Goal: Navigation & Orientation: Find specific page/section

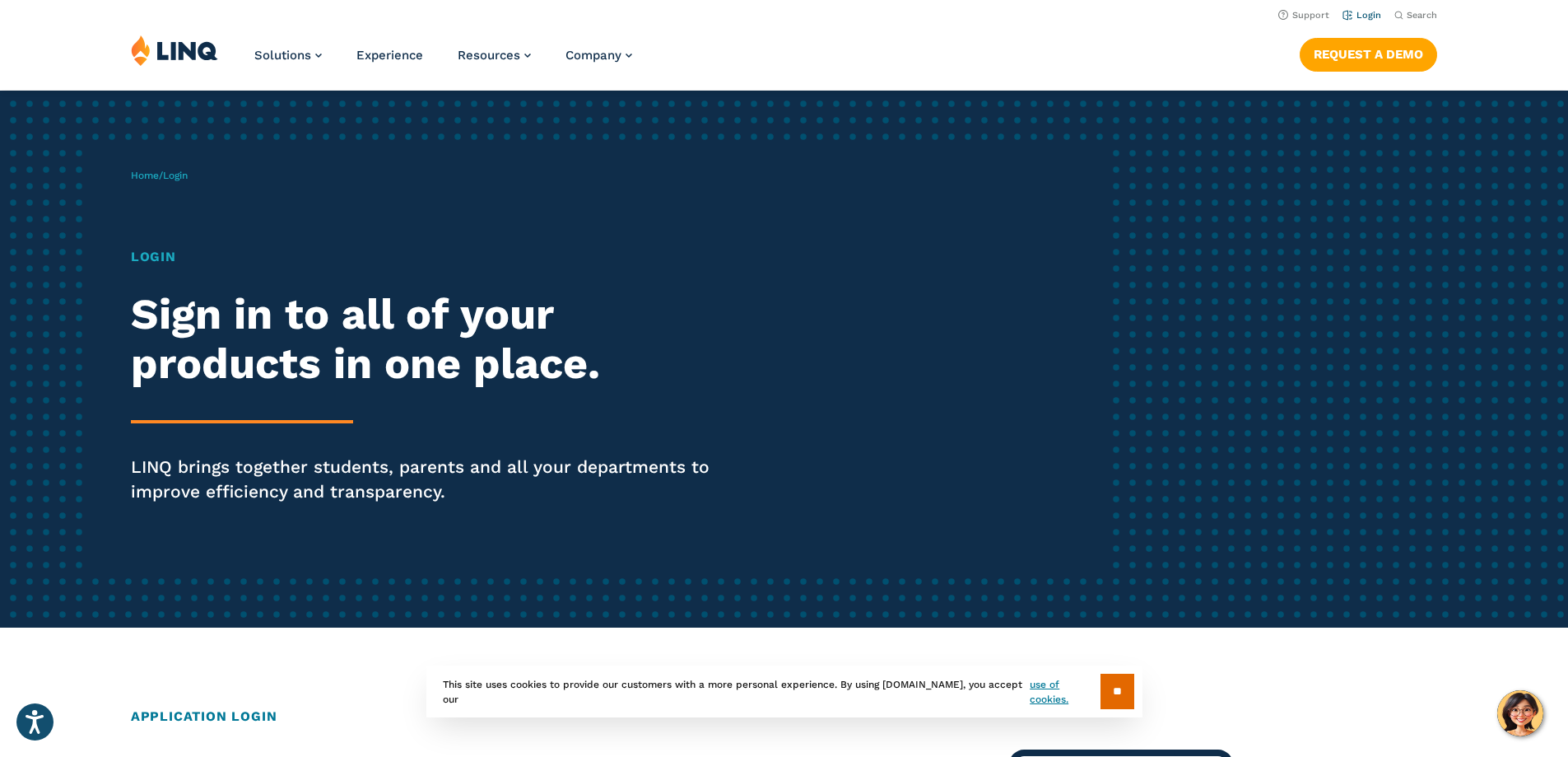
click at [1353, 15] on link "Login" at bounding box center [1362, 14] width 39 height 10
click at [1367, 12] on link "Login" at bounding box center [1362, 14] width 39 height 10
click at [1115, 691] on input "**" at bounding box center [1118, 691] width 34 height 35
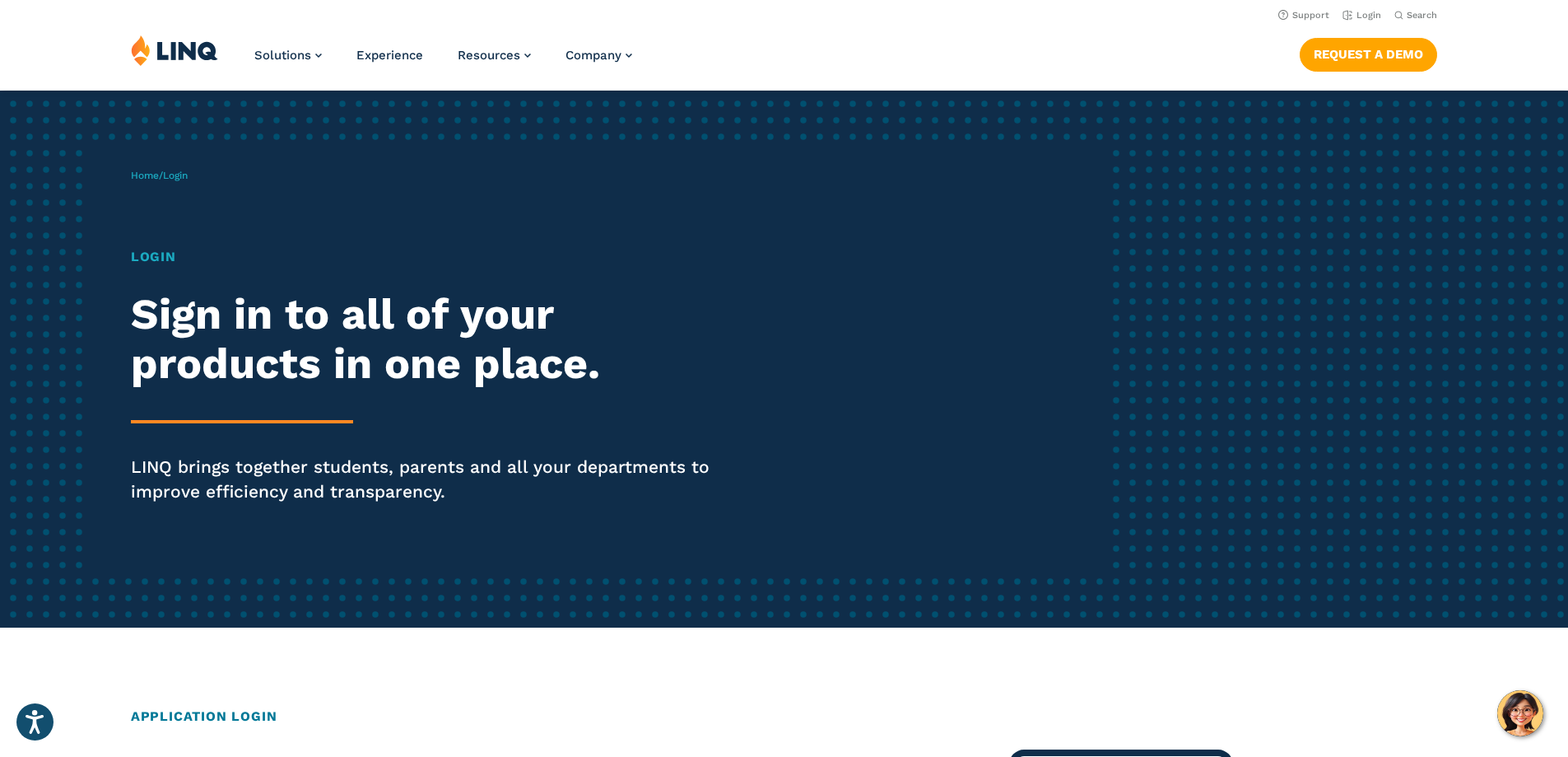
click at [154, 254] on h1 "Login" at bounding box center [433, 256] width 604 height 20
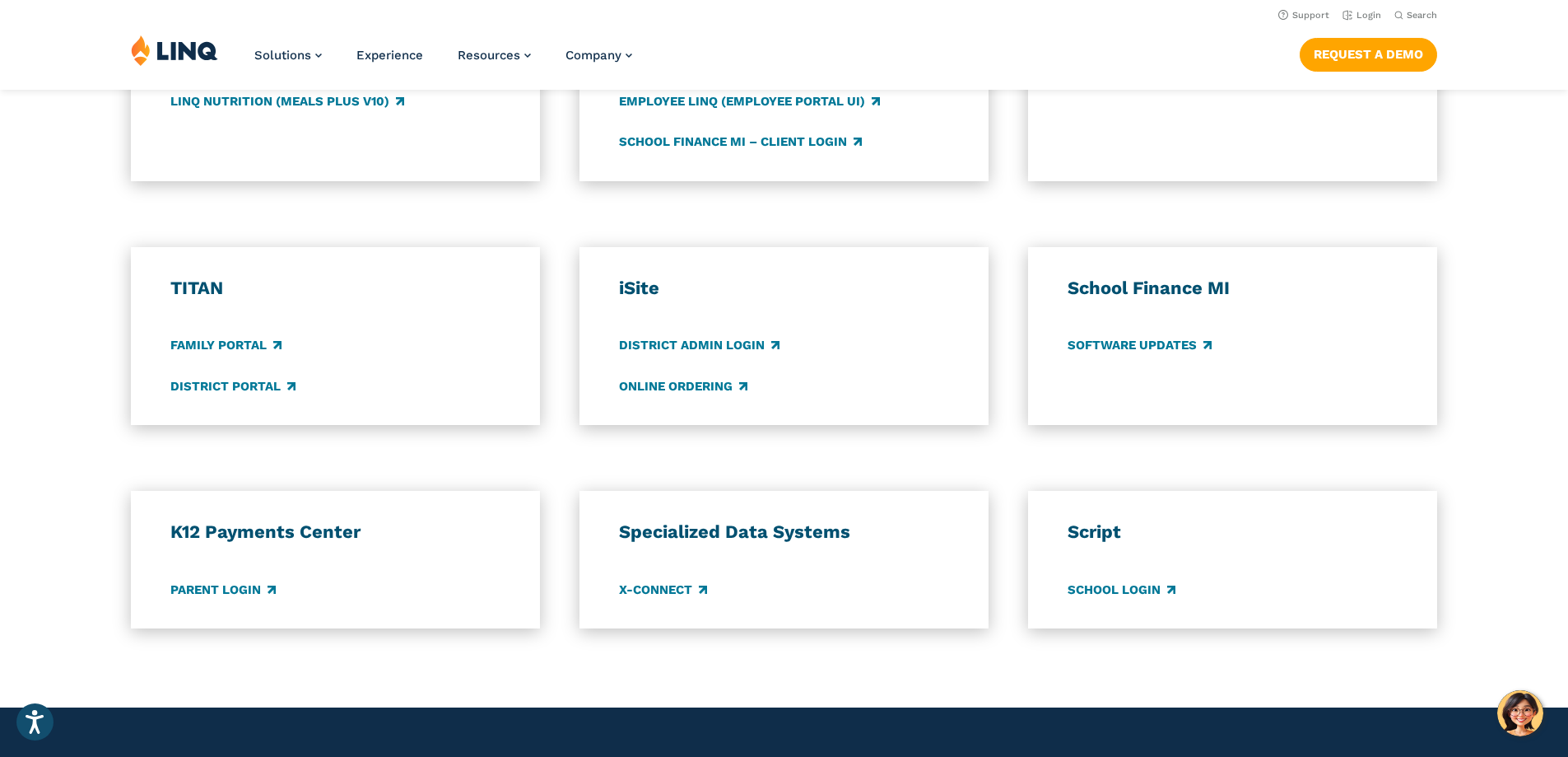
scroll to position [1070, 0]
click at [133, 47] on img at bounding box center [175, 49] width 87 height 31
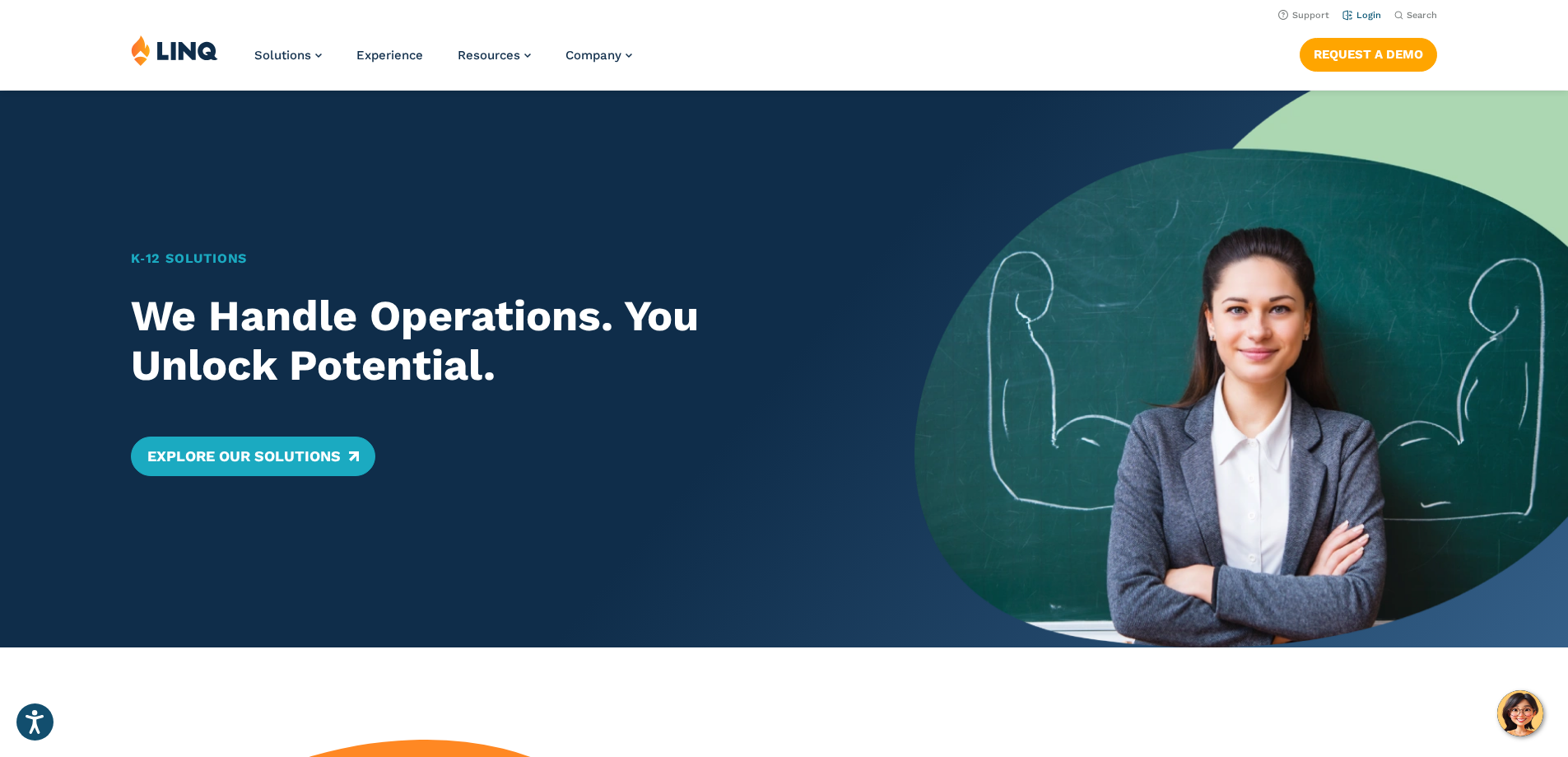
click at [1357, 15] on link "Login" at bounding box center [1362, 14] width 39 height 10
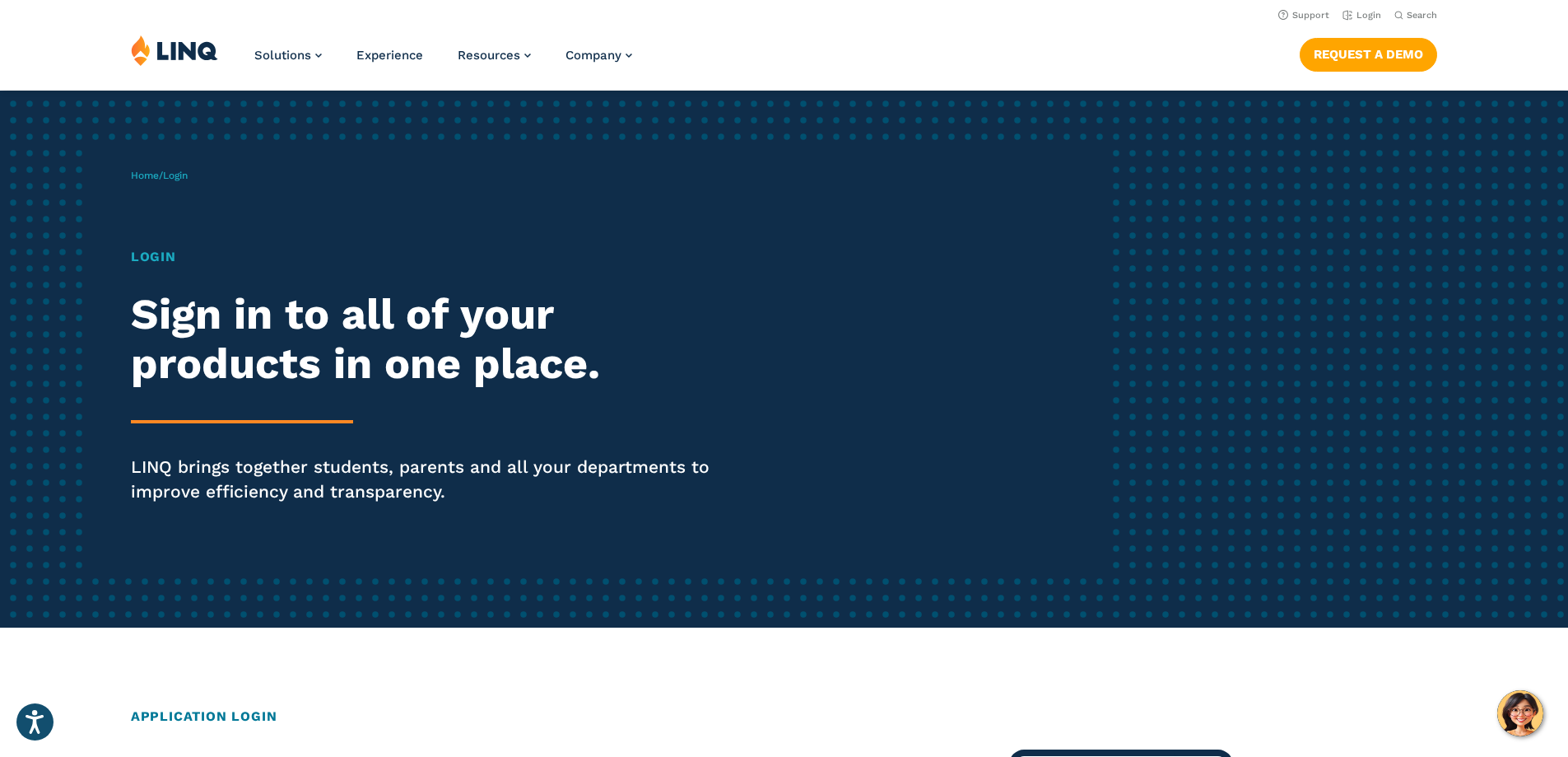
click at [244, 718] on h2 "Application Login" at bounding box center [784, 716] width 1306 height 20
click at [244, 716] on h2 "Application Login" at bounding box center [784, 716] width 1306 height 20
click at [170, 713] on h2 "Application Login" at bounding box center [784, 716] width 1306 height 20
click at [23, 719] on button "Open accessiBe: accessibility options, statement and help" at bounding box center [35, 721] width 41 height 41
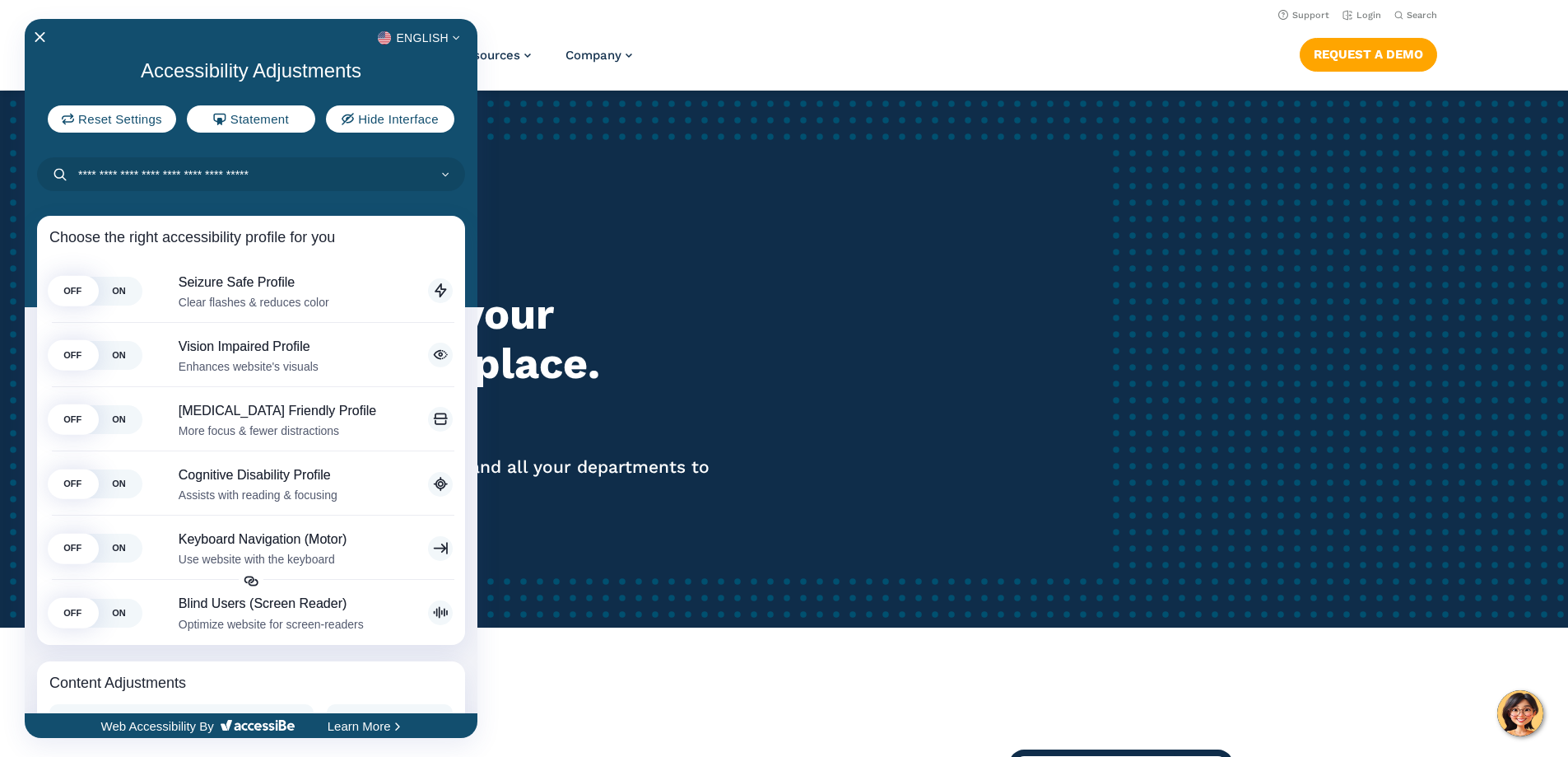
click at [935, 373] on div at bounding box center [784, 378] width 1568 height 757
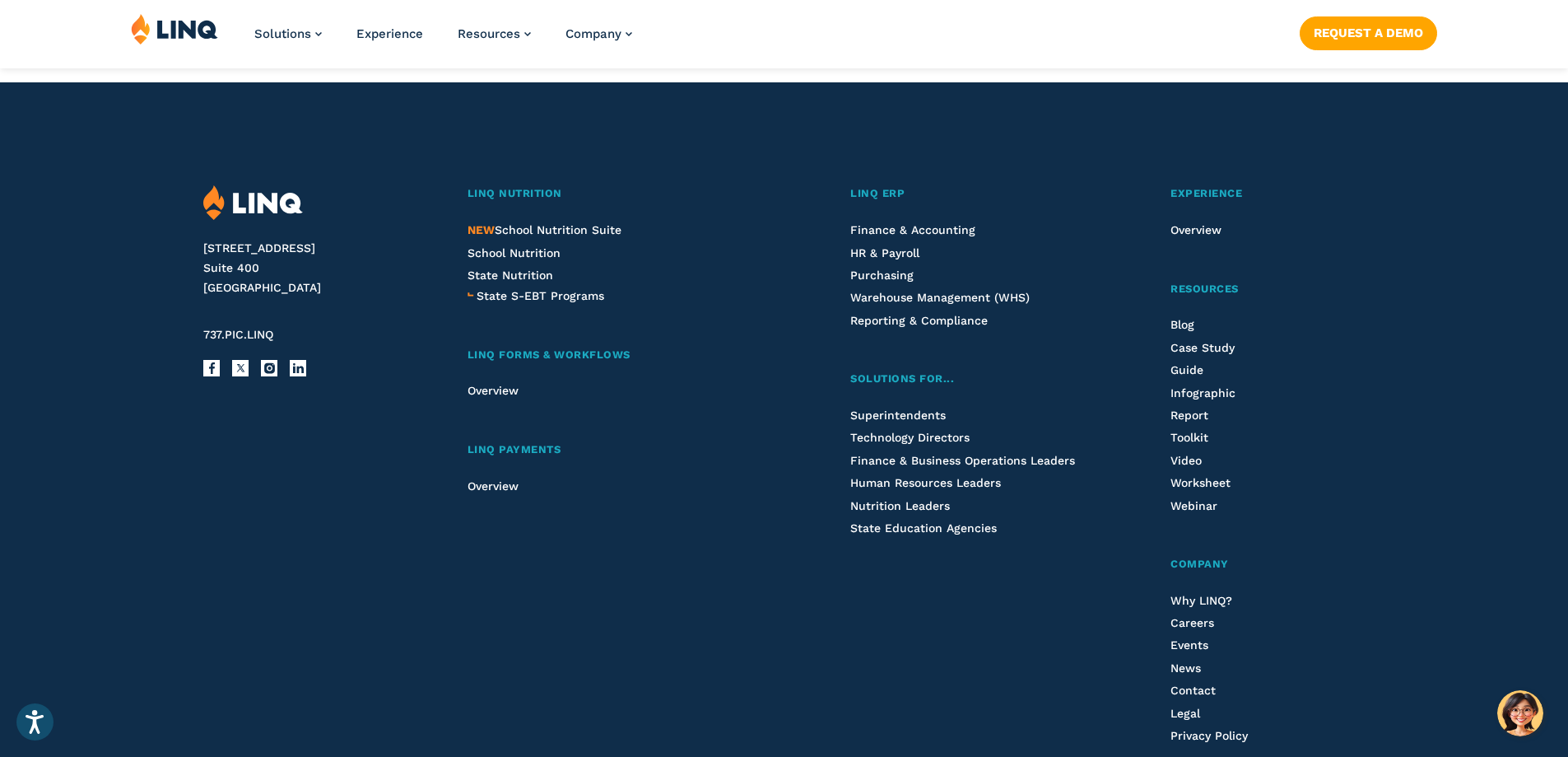
scroll to position [1729, 0]
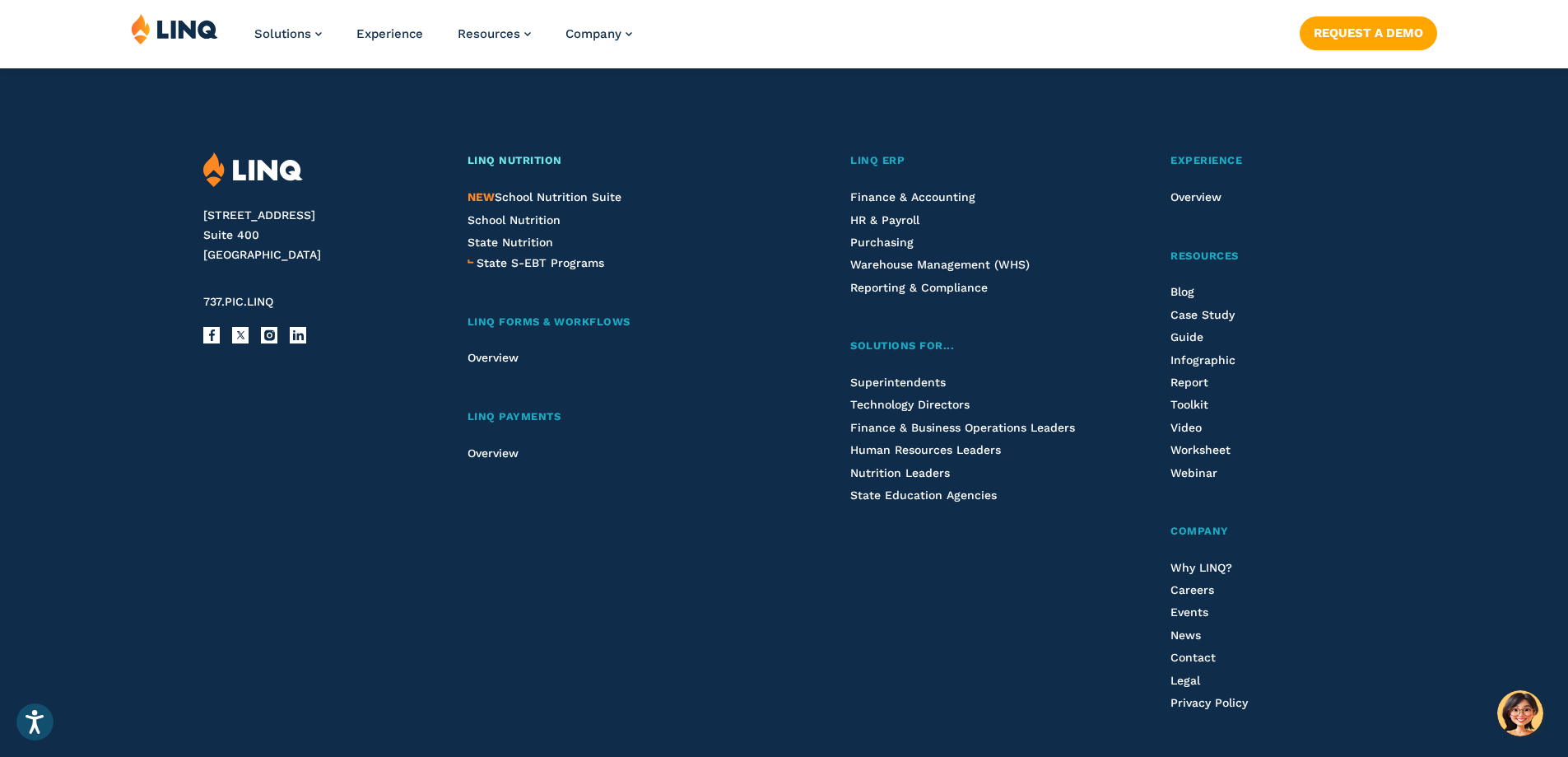
click at [529, 159] on span "LINQ Nutrition" at bounding box center [515, 160] width 95 height 12
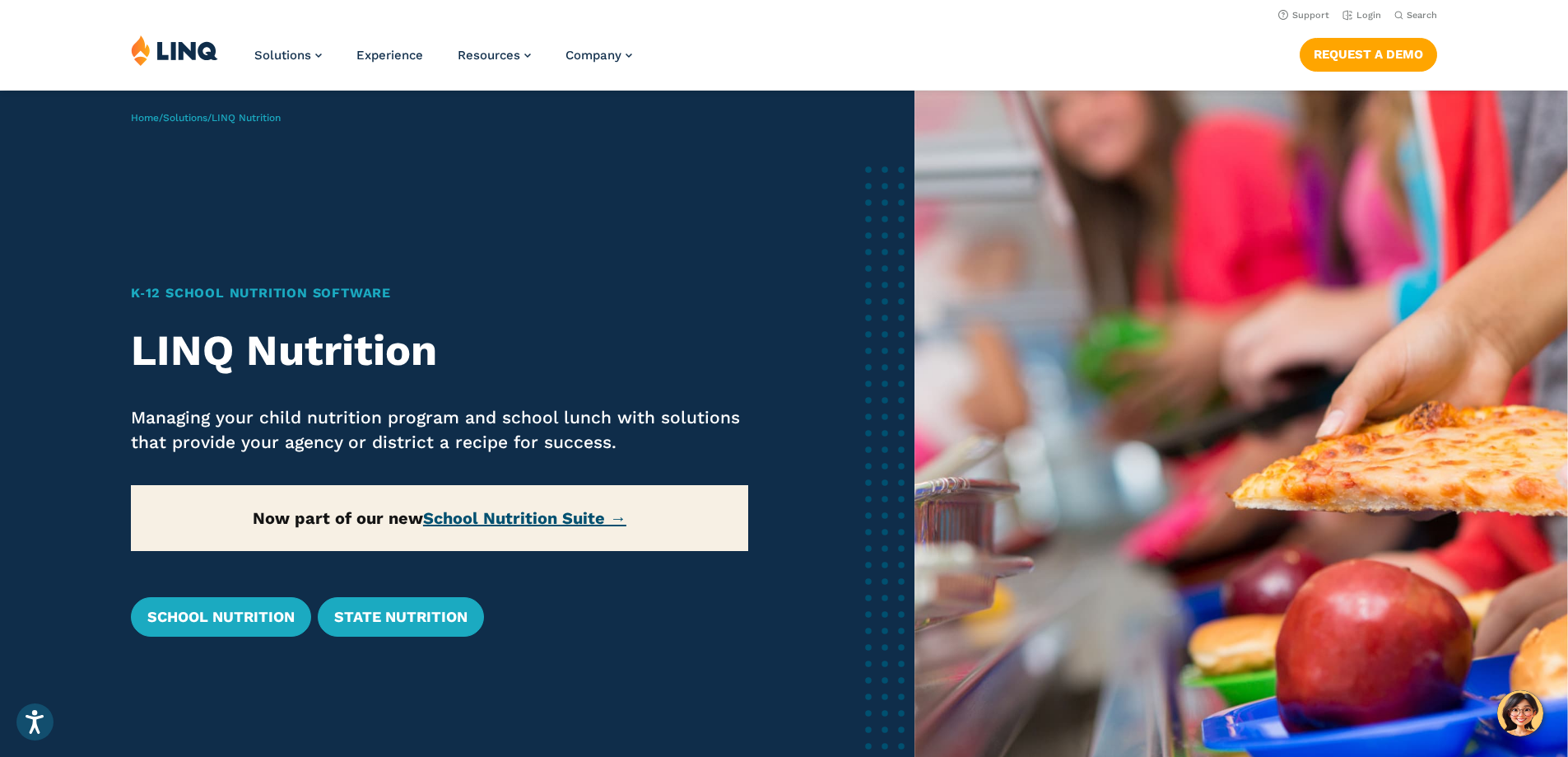
click at [516, 509] on link "School Nutrition Suite →" at bounding box center [524, 518] width 203 height 20
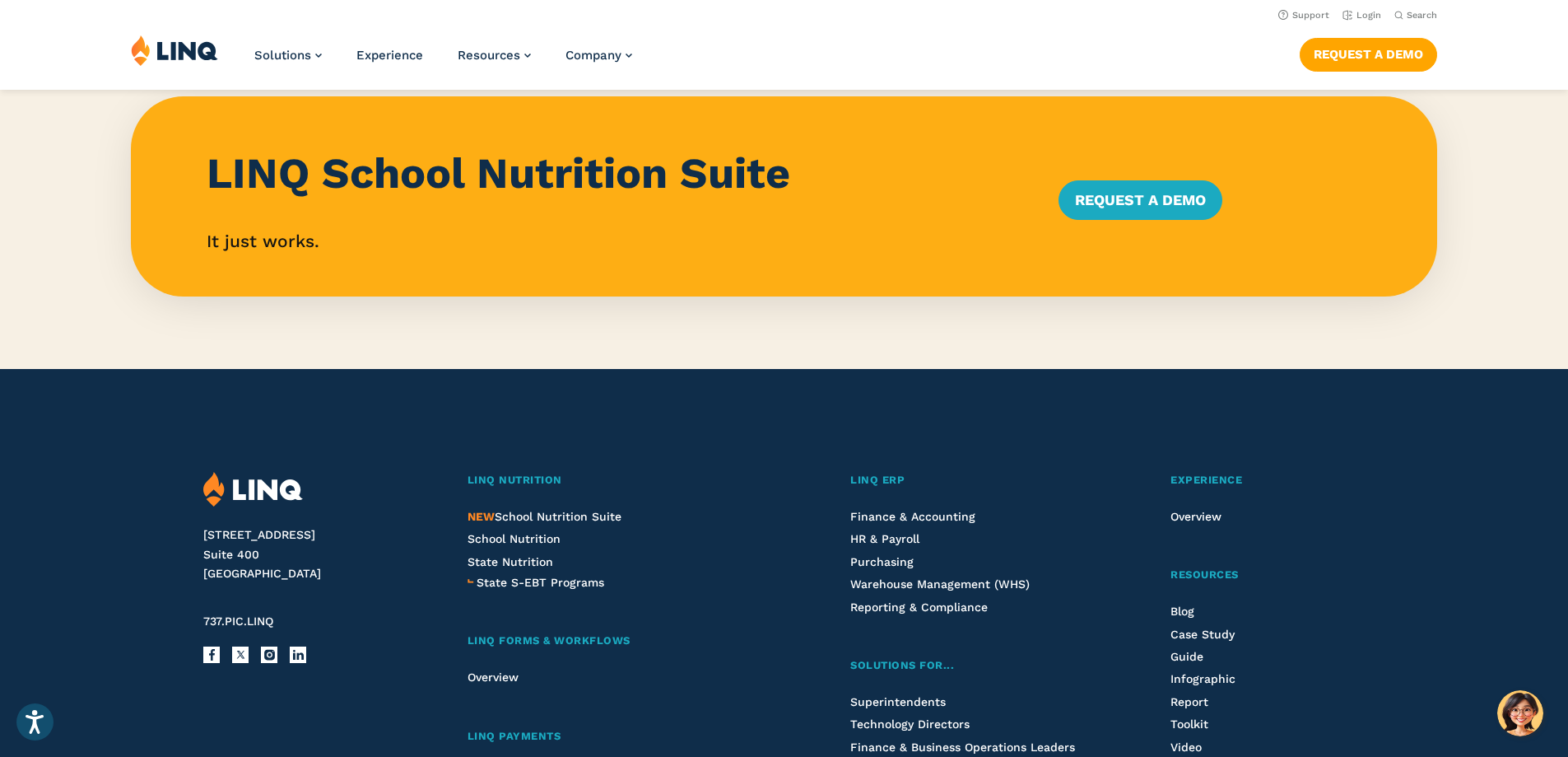
scroll to position [1559, 0]
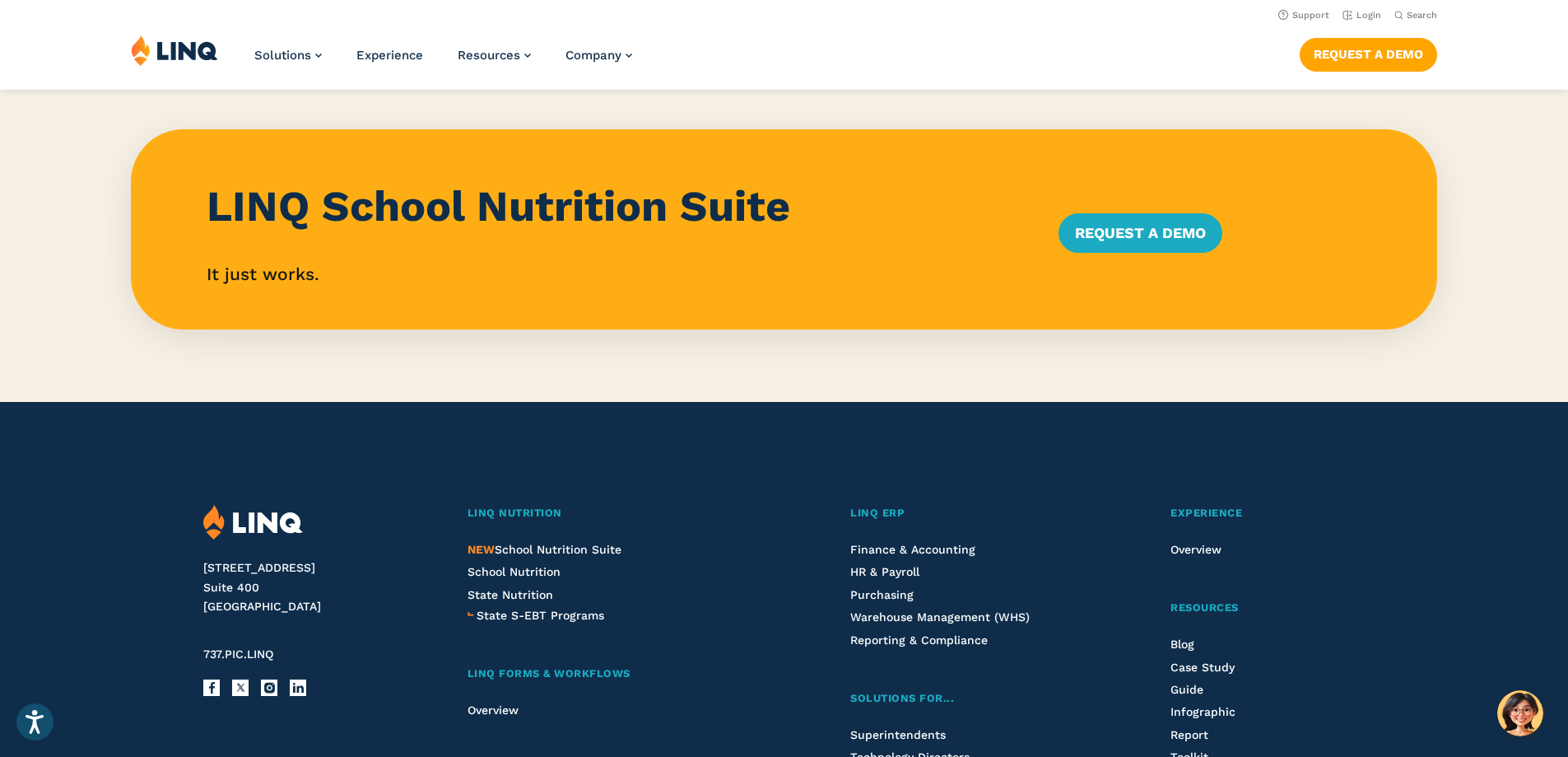
click at [216, 520] on img at bounding box center [253, 521] width 100 height 35
